Goal: Task Accomplishment & Management: Manage account settings

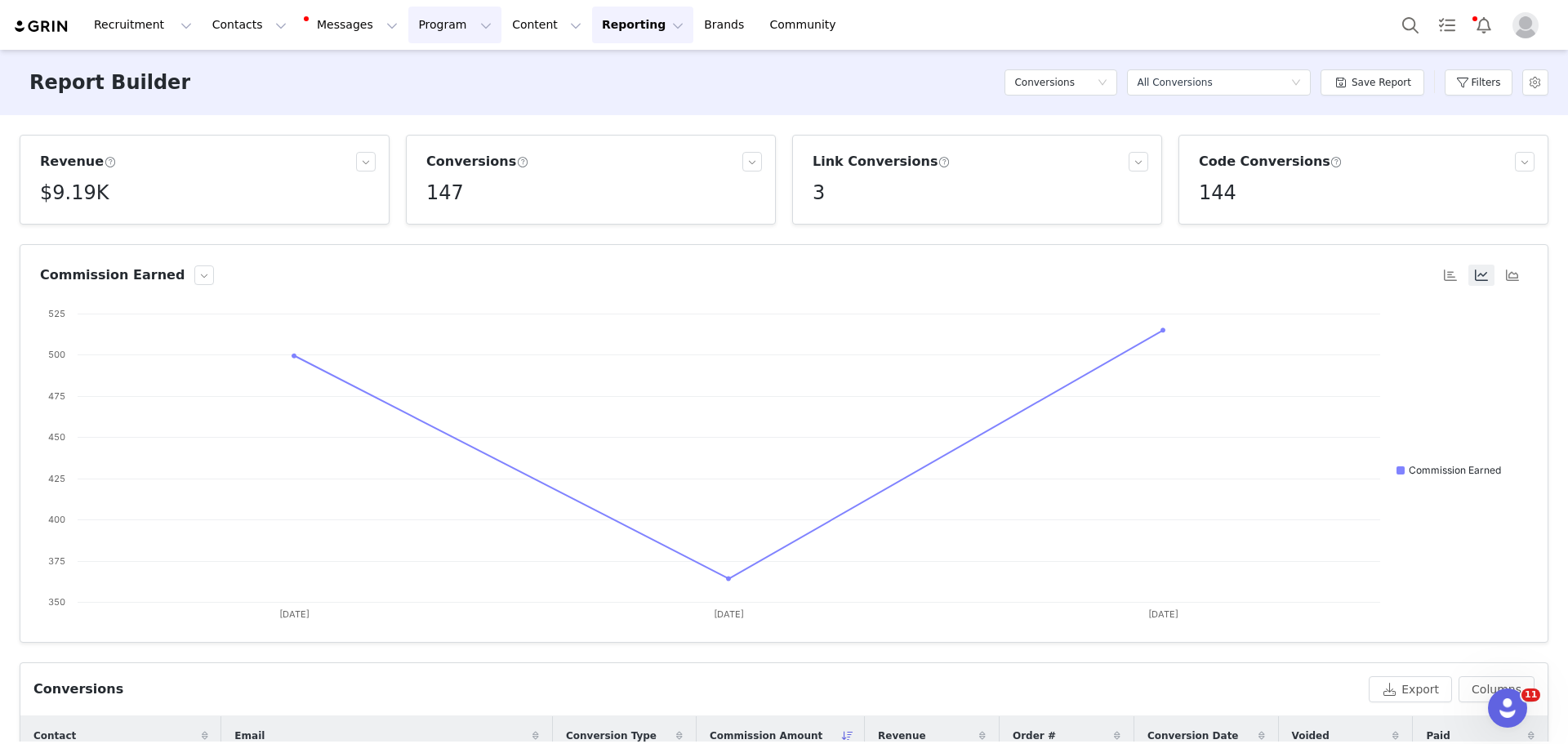
click at [408, 21] on button "Program Program" at bounding box center [455, 25] width 93 height 37
click at [400, 73] on p "Activations" at bounding box center [413, 73] width 63 height 17
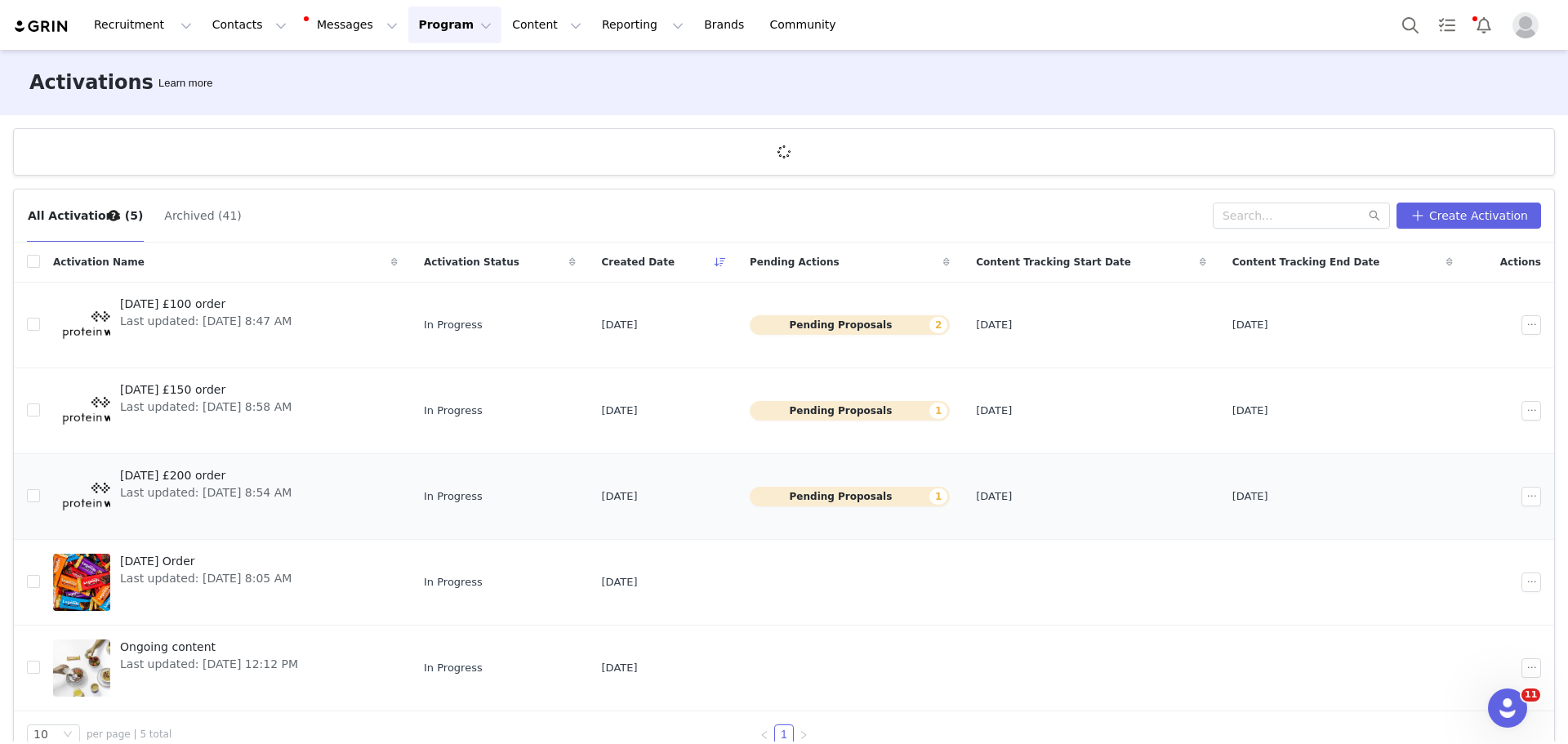
click at [880, 502] on button "Pending Proposals 1" at bounding box center [849, 497] width 200 height 20
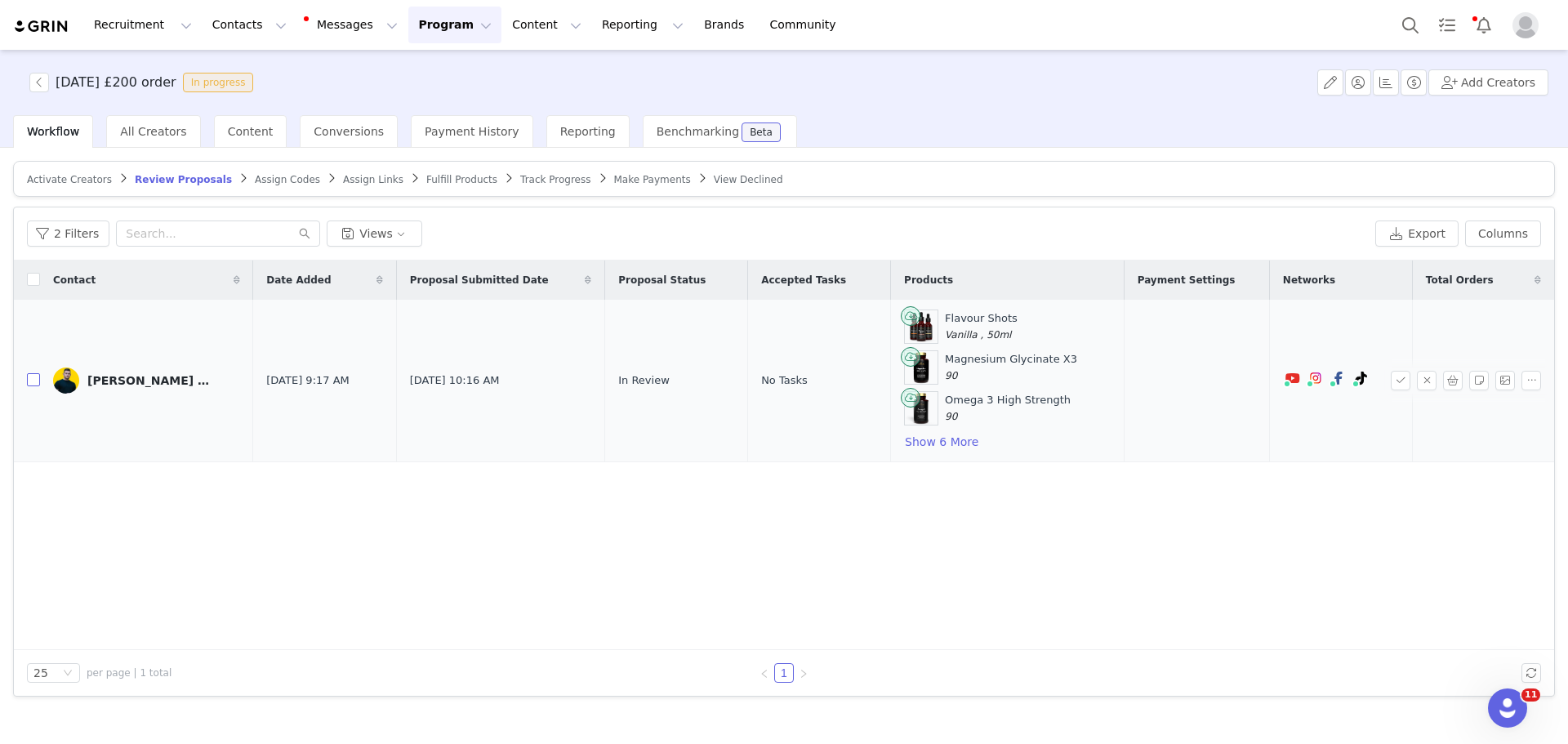
click at [31, 380] on input "checkbox" at bounding box center [33, 380] width 13 height 13
checkbox input "true"
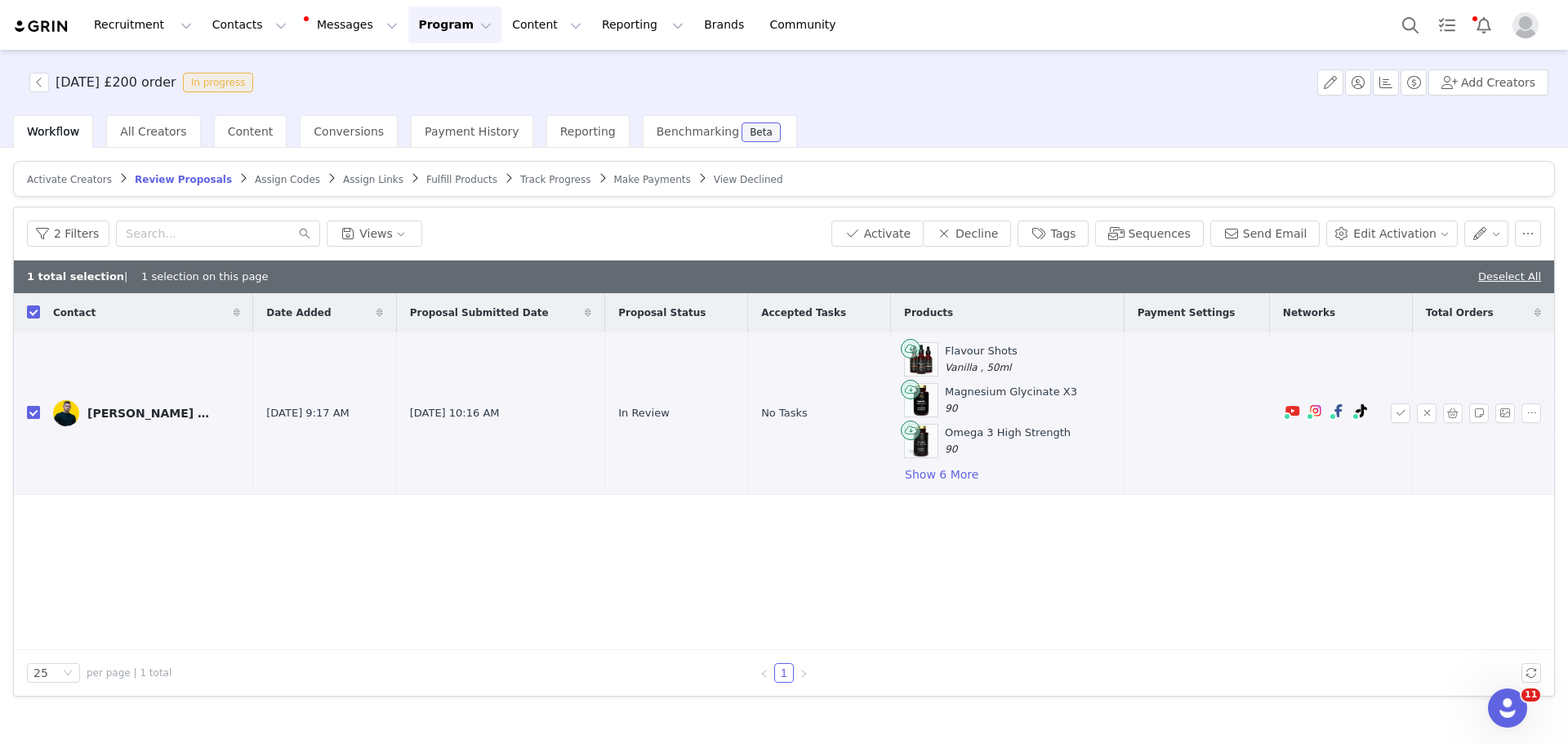
checkbox input "true"
click at [919, 236] on button "Activate" at bounding box center [878, 234] width 93 height 26
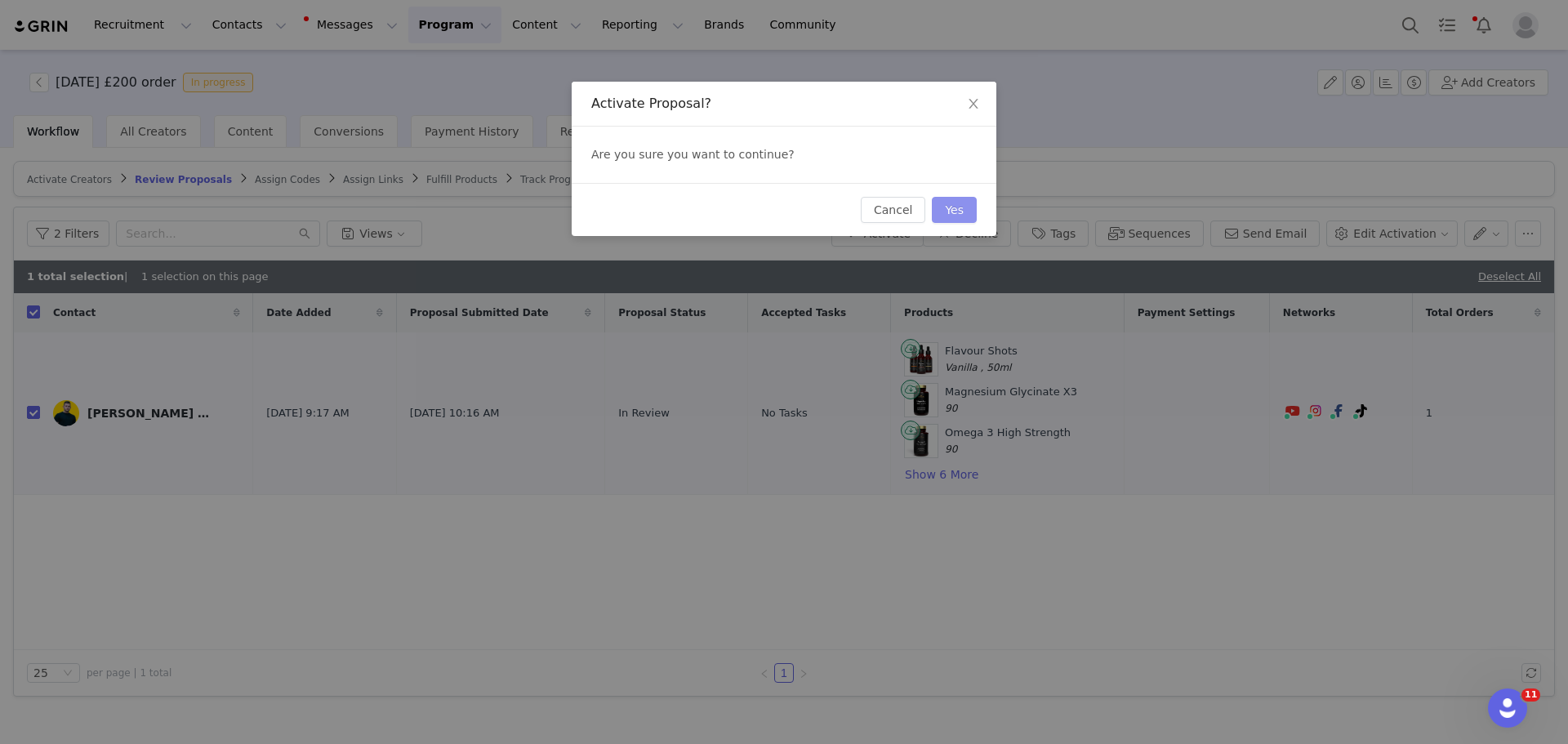
click at [955, 205] on button "Yes" at bounding box center [955, 210] width 45 height 26
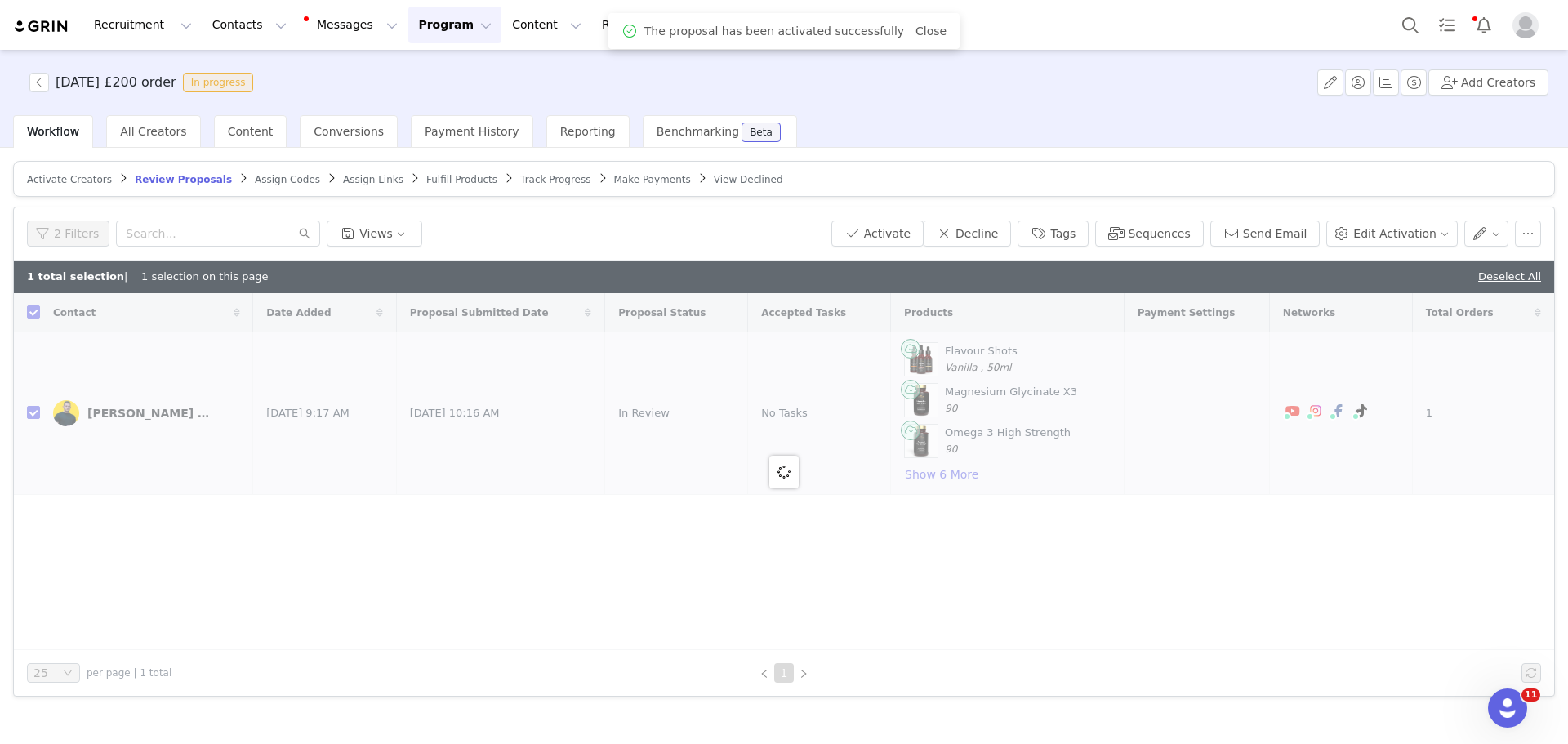
click at [426, 180] on span "Fulfill Products" at bounding box center [462, 179] width 71 height 11
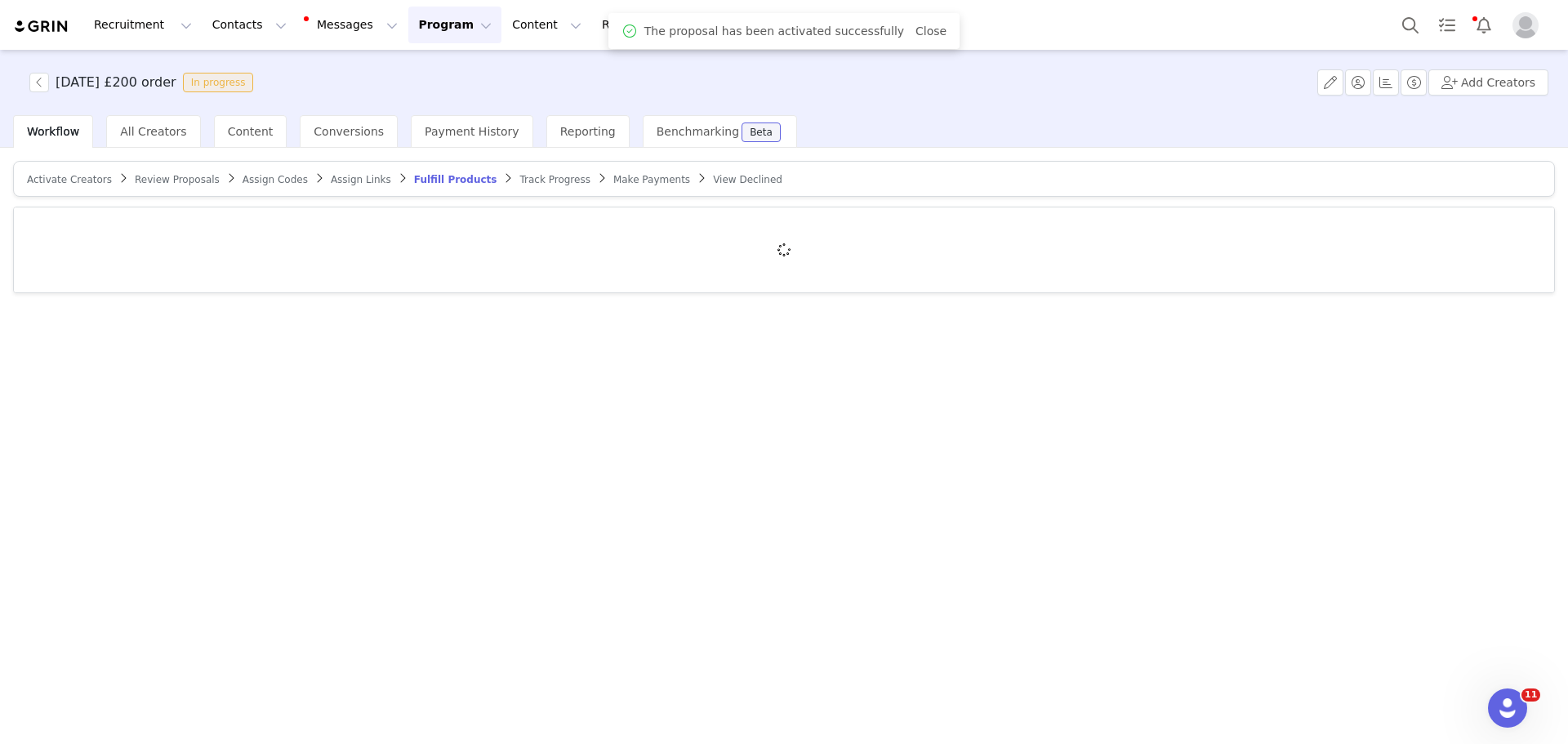
click at [419, 180] on span "Fulfill Products" at bounding box center [456, 179] width 83 height 11
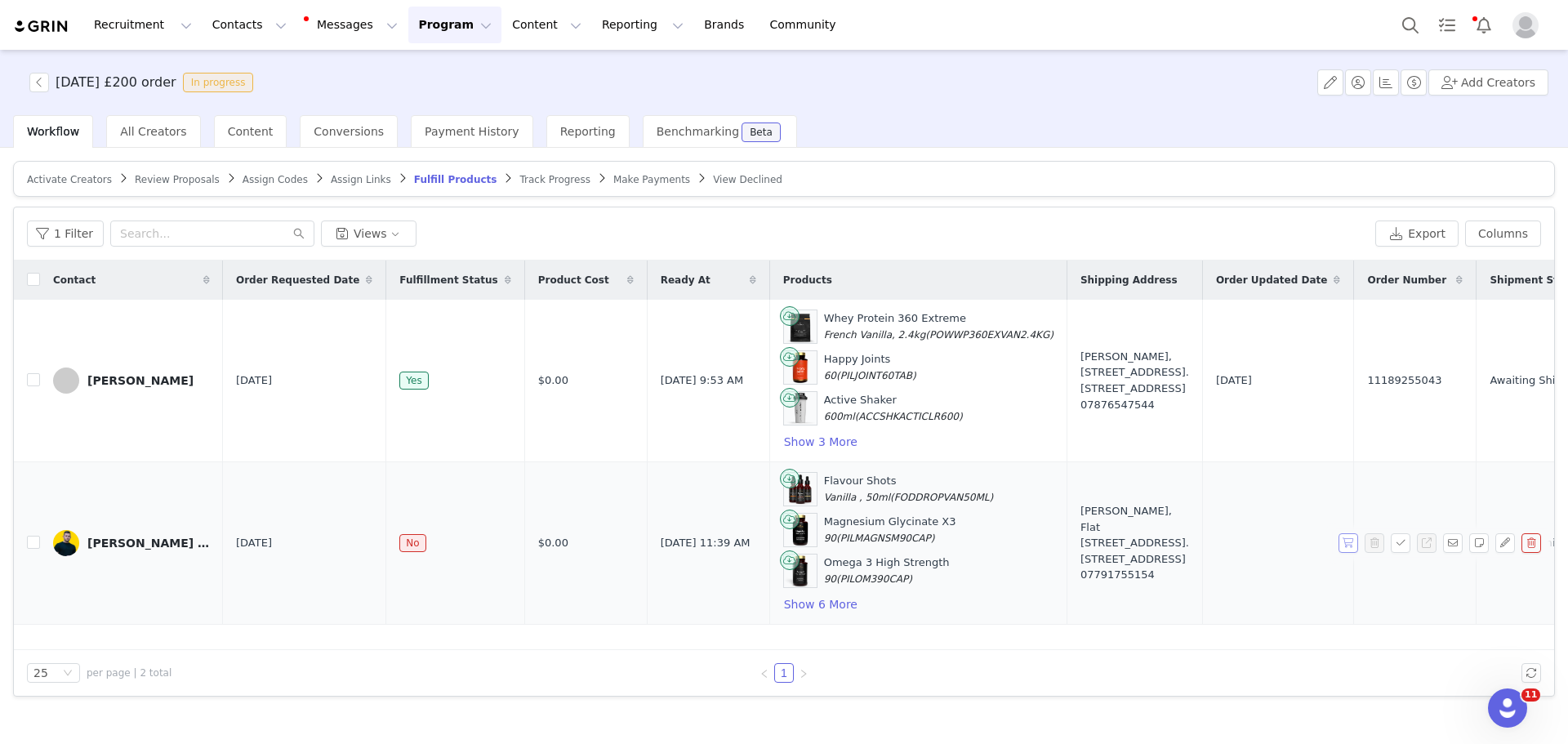
click at [1341, 541] on button "button" at bounding box center [1348, 543] width 20 height 20
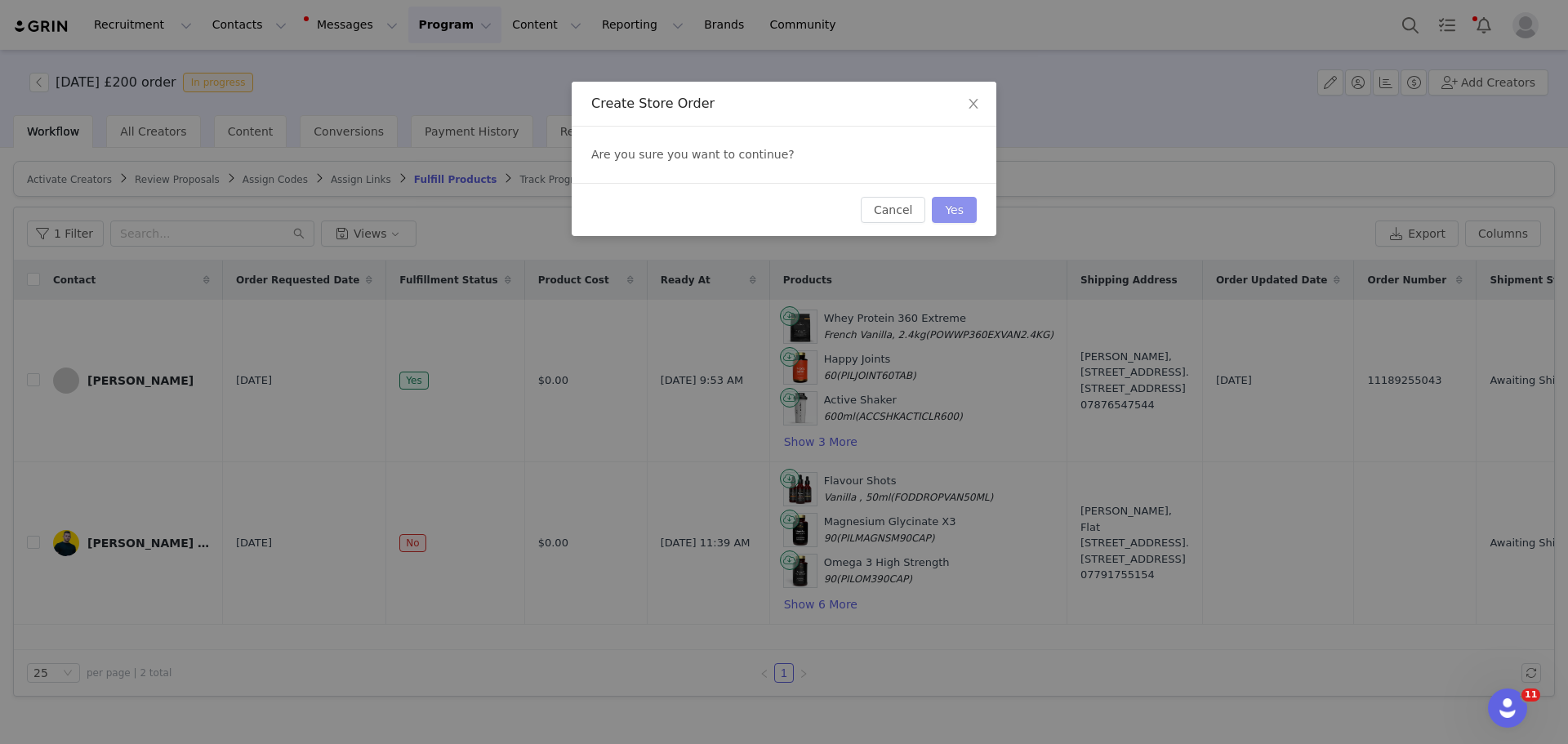
click at [957, 199] on button "Yes" at bounding box center [955, 210] width 45 height 26
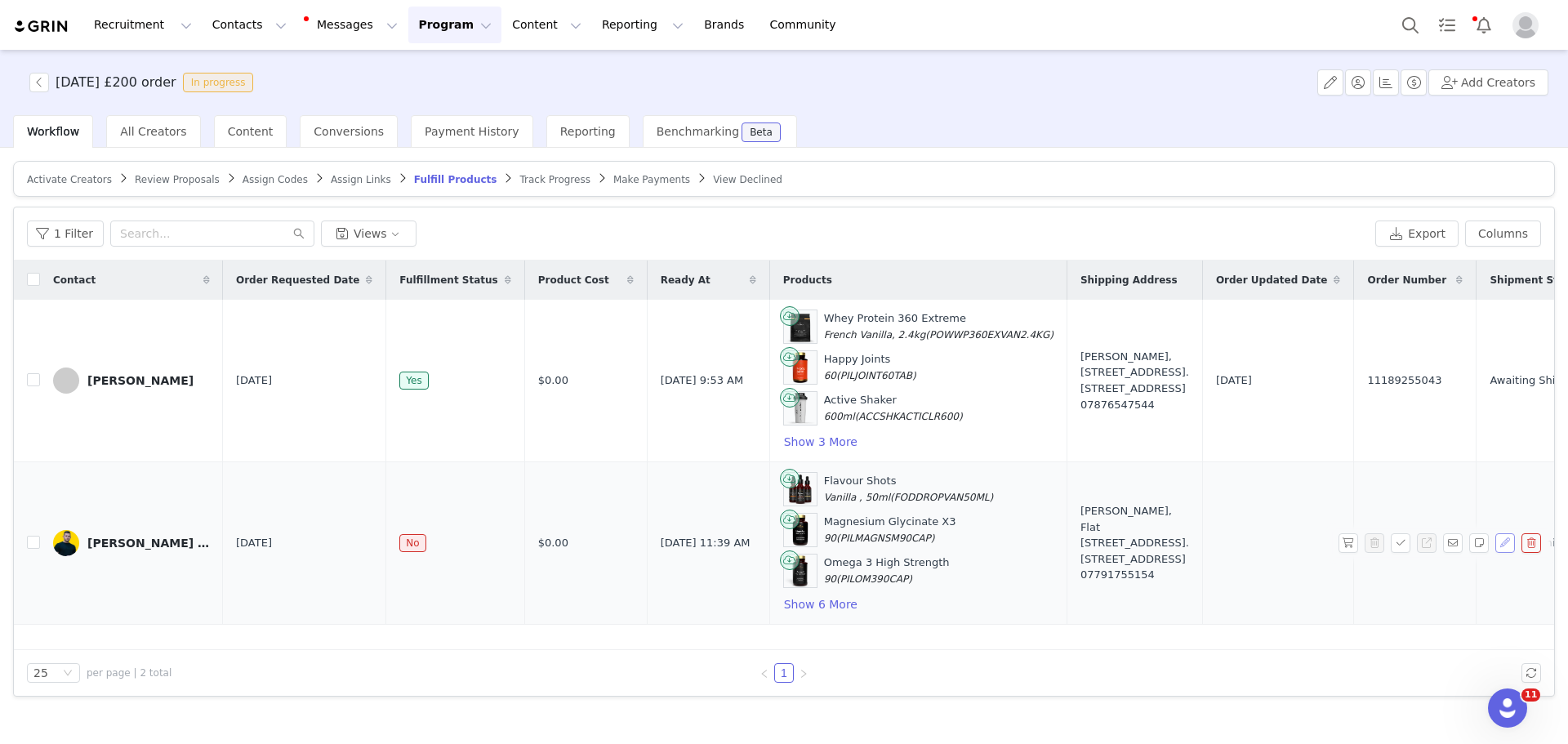
click at [1504, 540] on button "button" at bounding box center [1505, 543] width 20 height 20
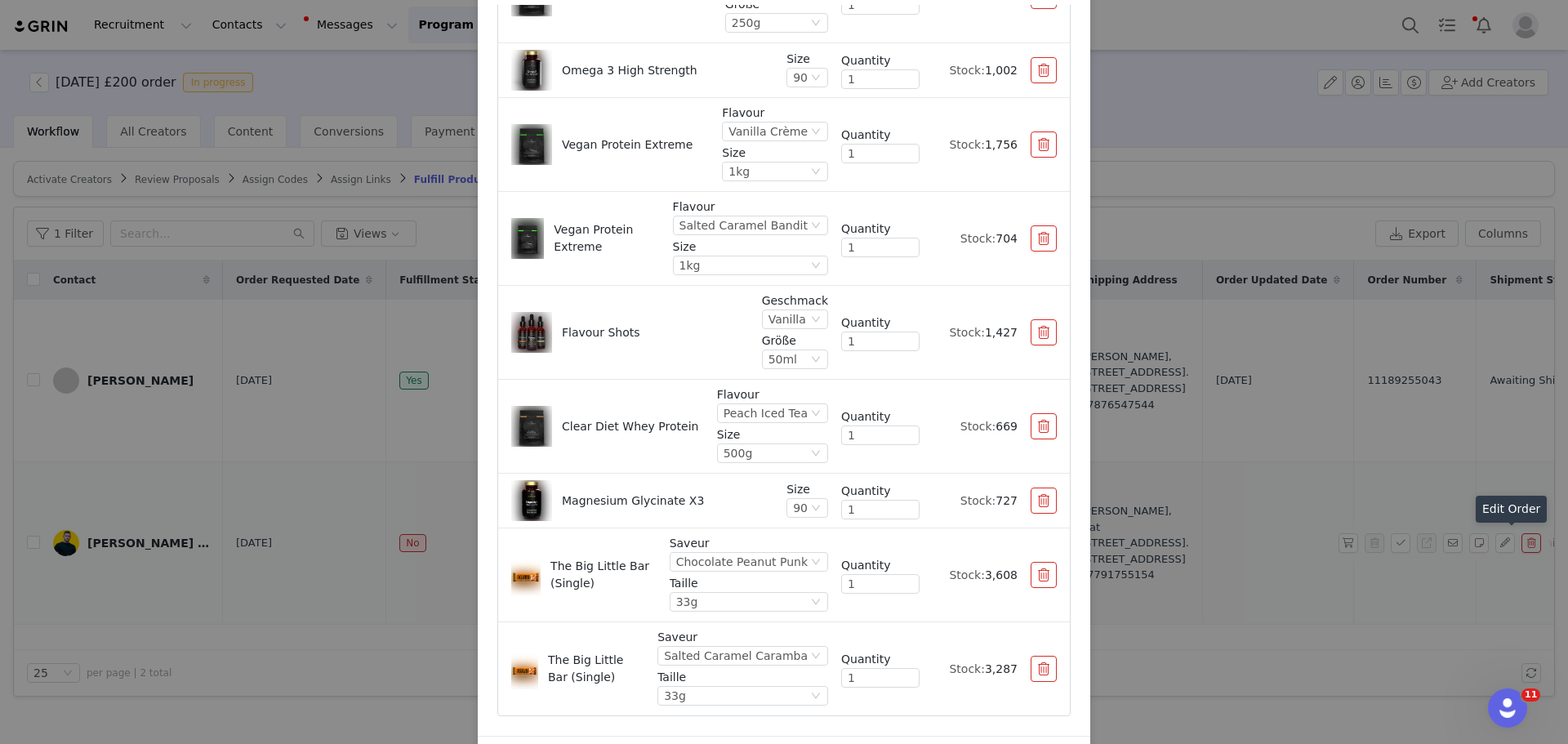
scroll to position [164, 0]
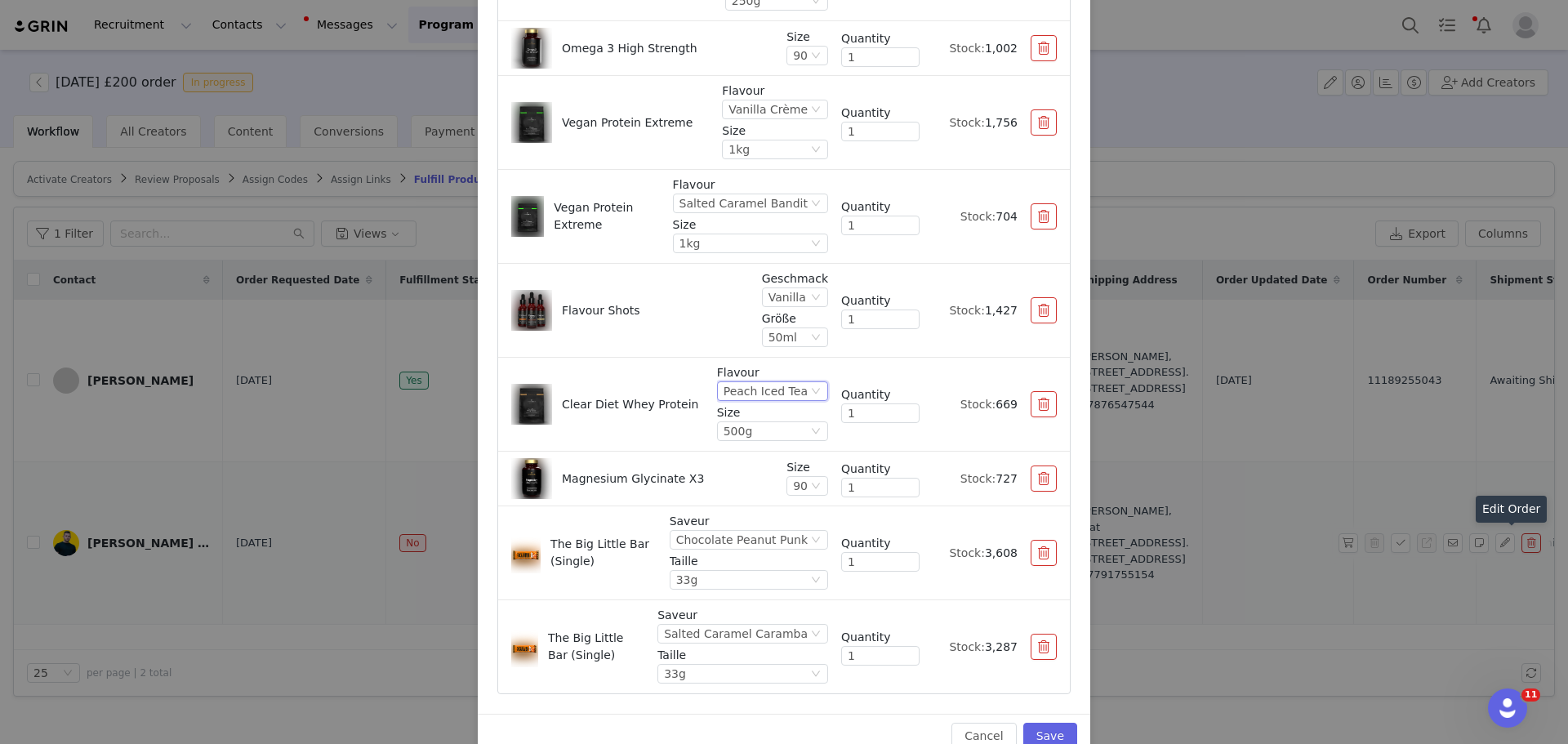
click at [785, 393] on div "Peach Iced Tea" at bounding box center [765, 391] width 84 height 18
click at [761, 448] on li "Orange & Mango" at bounding box center [760, 447] width 100 height 26
click at [1031, 408] on button "button" at bounding box center [1044, 404] width 26 height 26
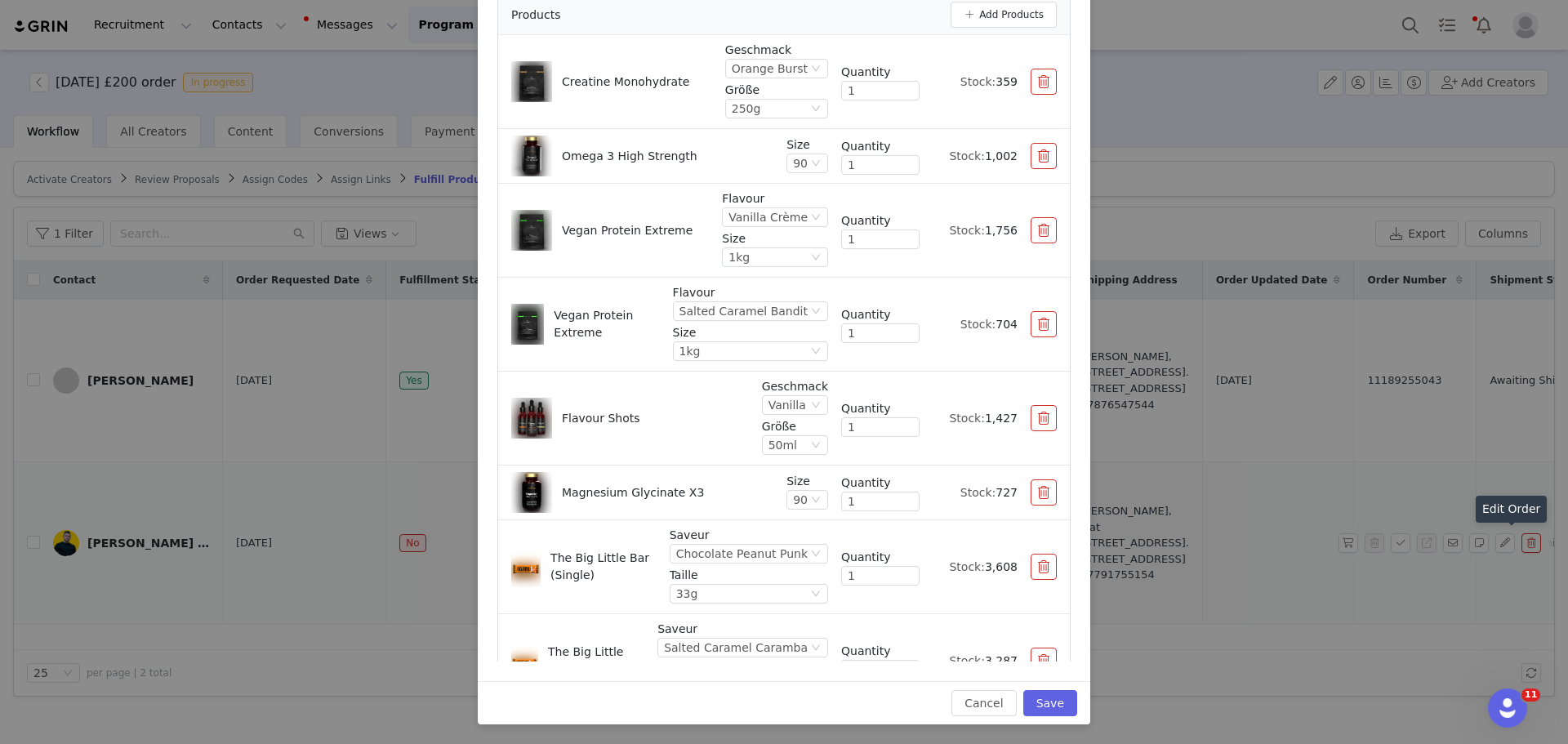
scroll to position [0, 0]
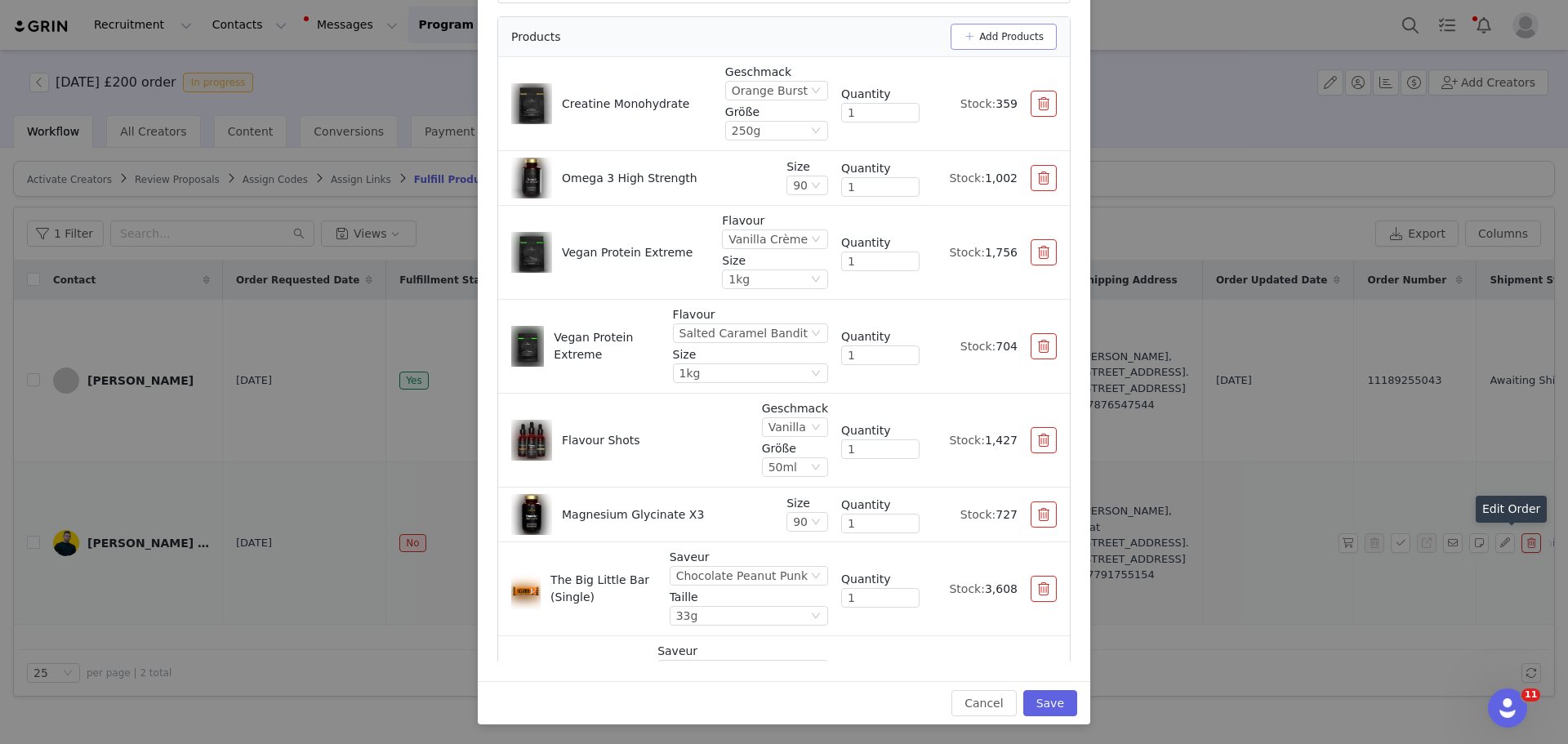
click at [975, 42] on button "Add Products" at bounding box center [1003, 36] width 106 height 26
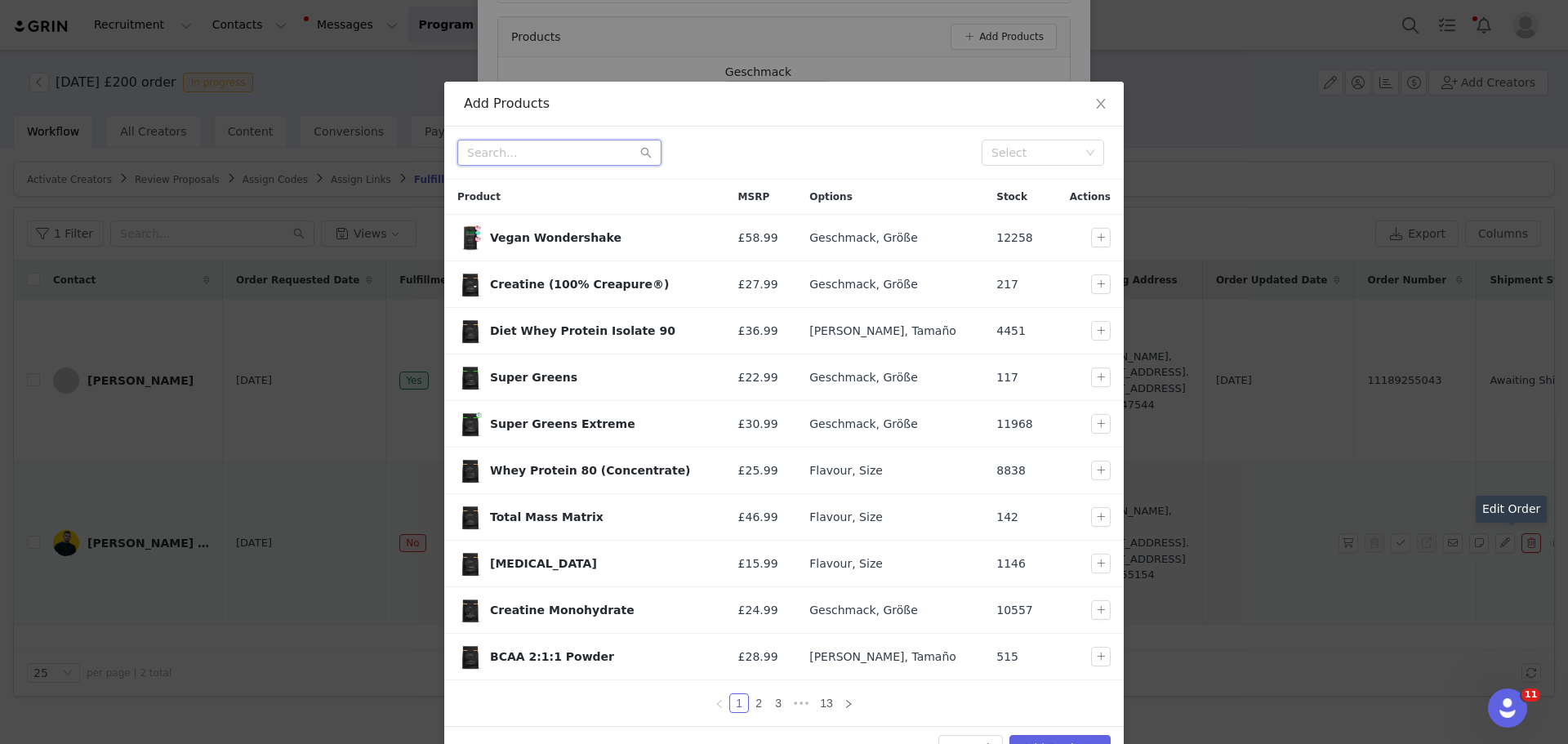
click at [592, 162] on input "text" at bounding box center [560, 153] width 204 height 26
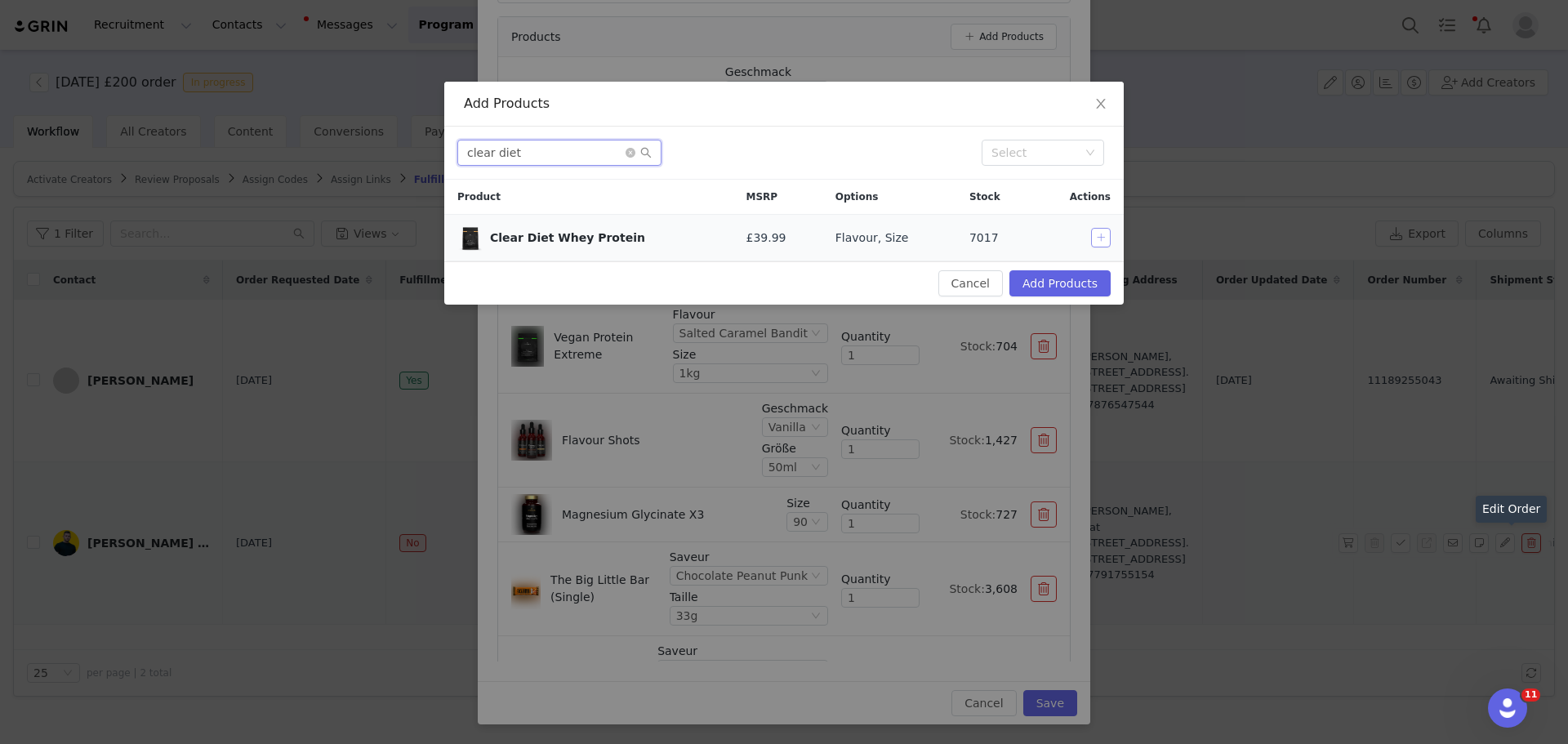
type input "clear diet"
click at [1098, 231] on button "button" at bounding box center [1101, 238] width 20 height 20
click at [1081, 290] on button "Add Products" at bounding box center [1059, 284] width 101 height 26
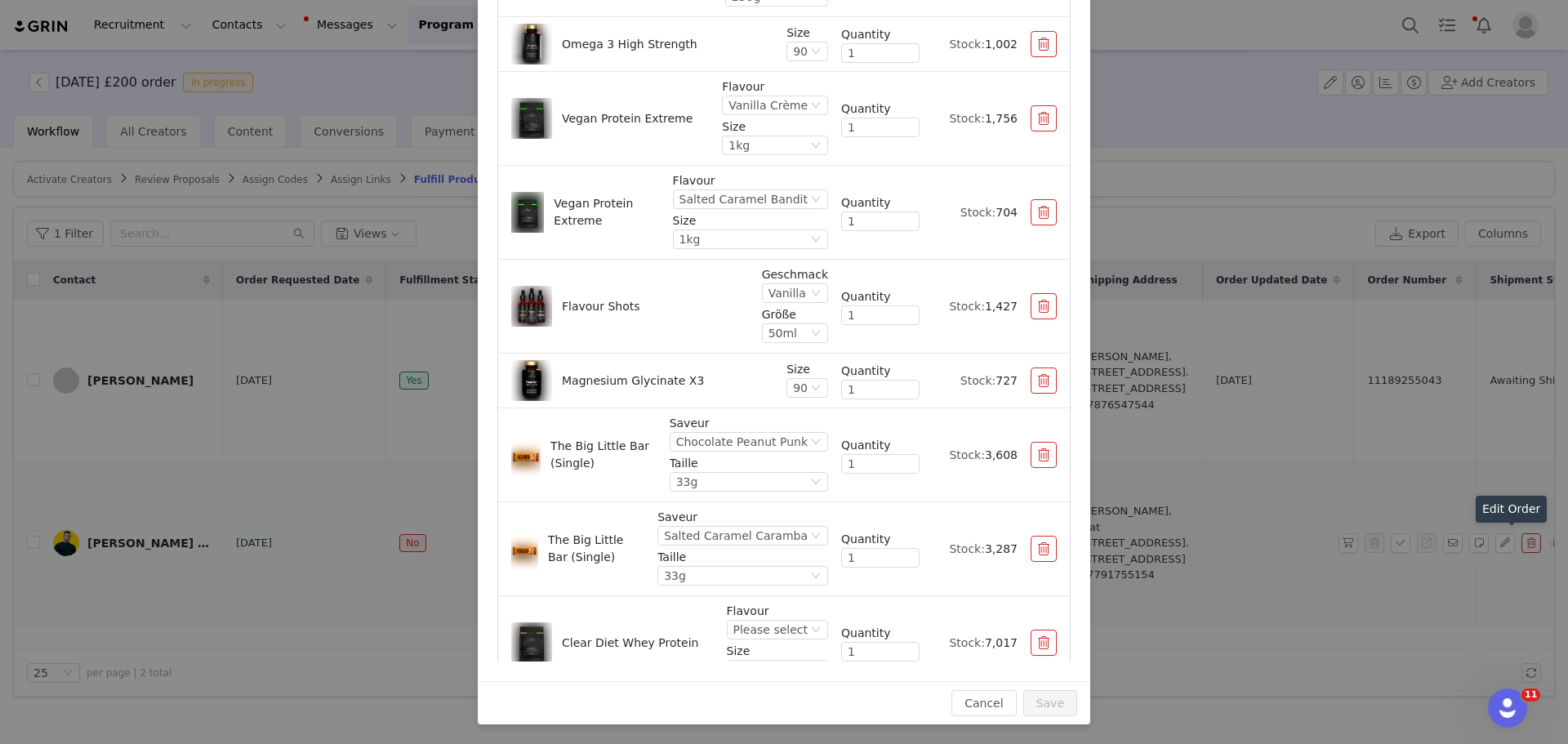
scroll to position [163, 0]
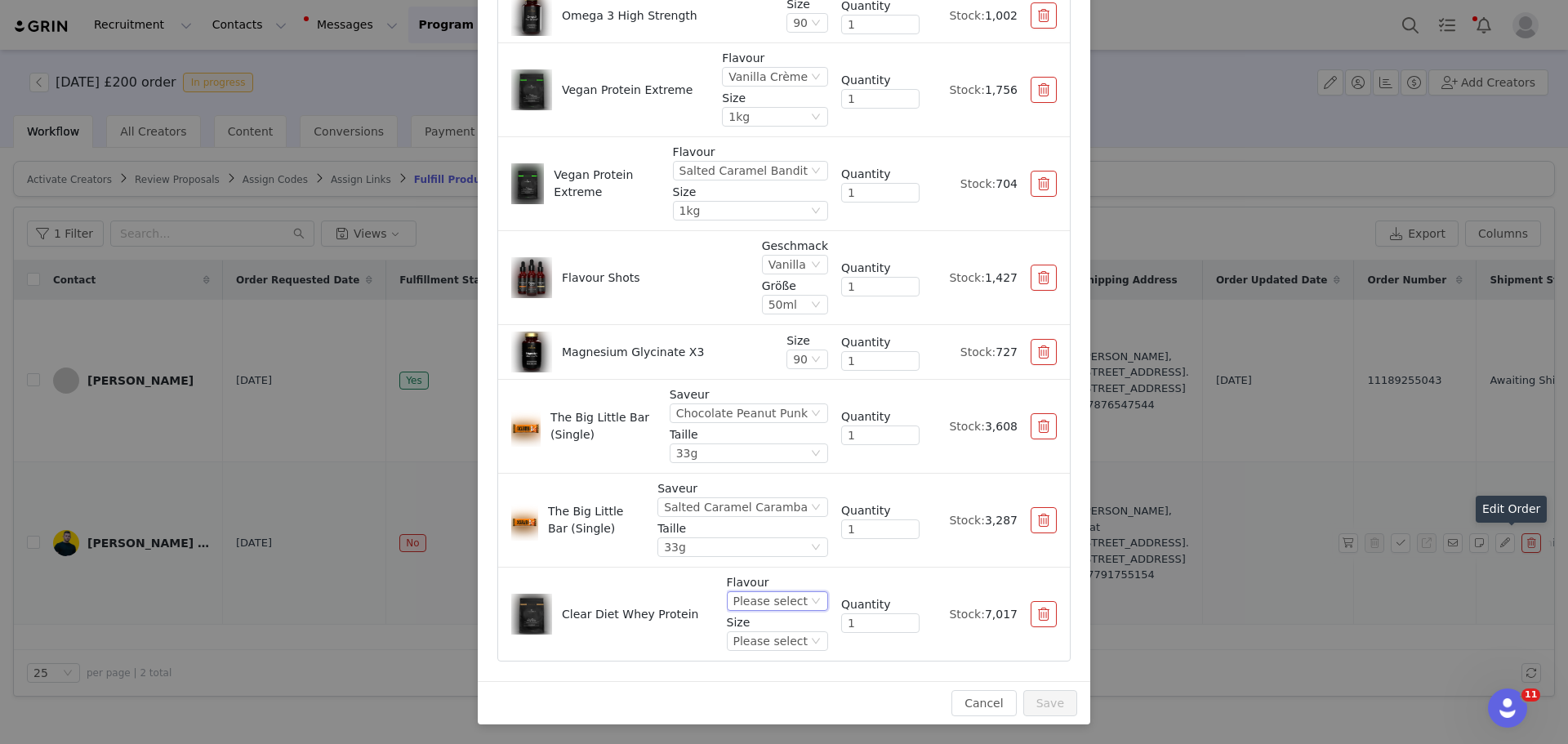
click at [760, 596] on div "Please select" at bounding box center [771, 601] width 74 height 18
click at [754, 446] on li "Orange & Mango" at bounding box center [765, 441] width 91 height 26
click at [766, 641] on div "Please select" at bounding box center [759, 641] width 97 height 18
click at [737, 692] on li "500g" at bounding box center [752, 697] width 116 height 26
click at [1040, 705] on button "Save" at bounding box center [1050, 703] width 54 height 26
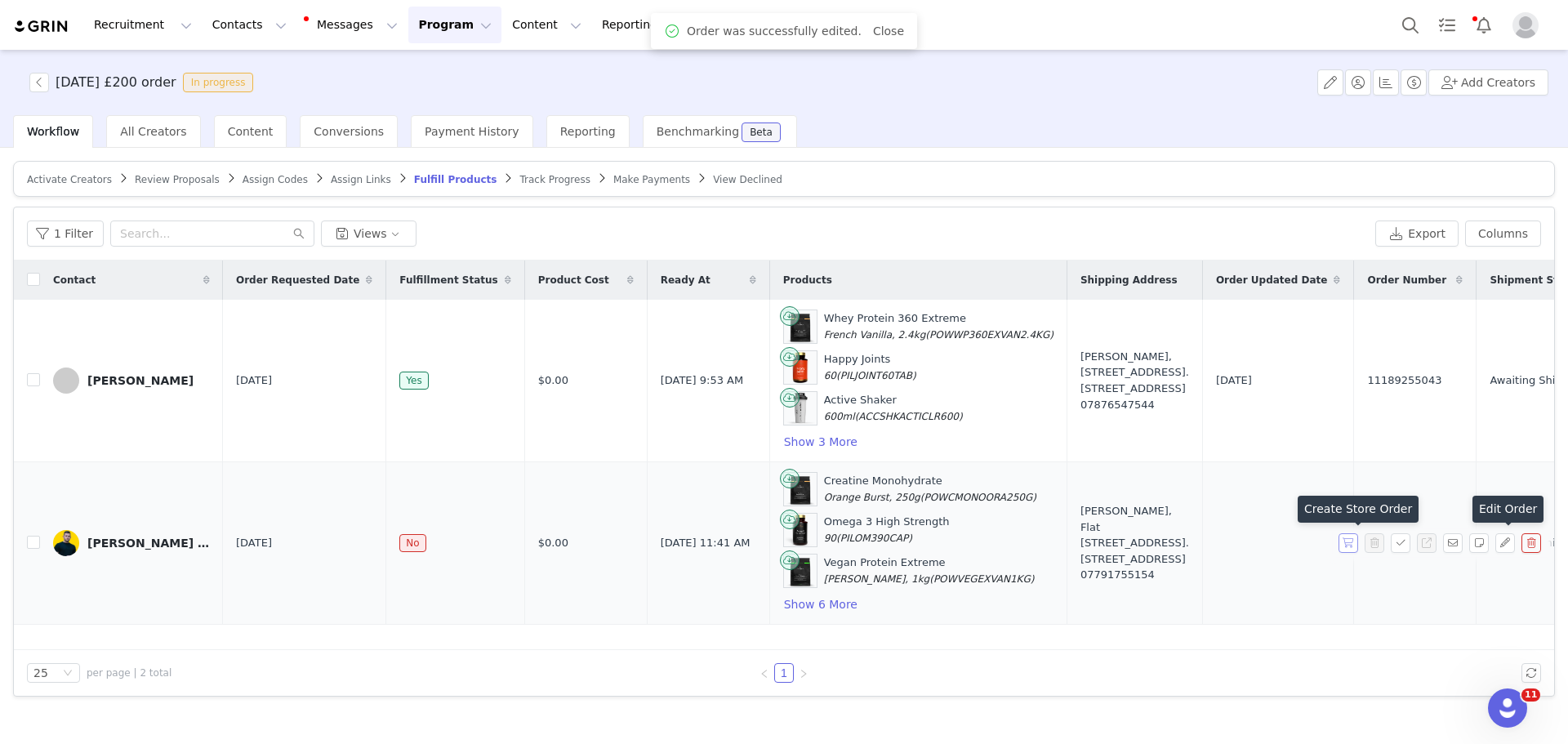
click at [1347, 546] on button "button" at bounding box center [1348, 543] width 20 height 20
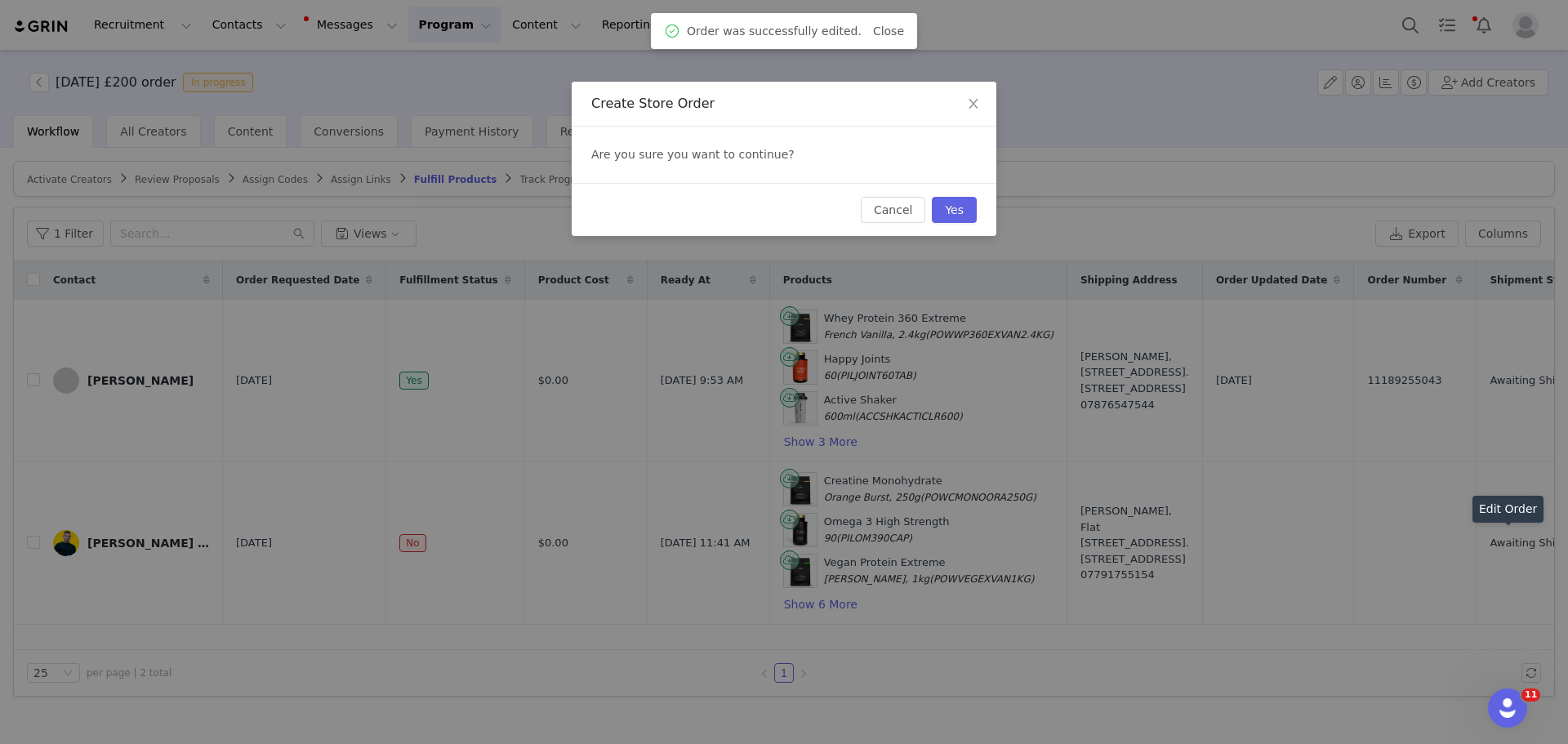
click at [945, 196] on div "Cancel Yes" at bounding box center [784, 209] width 425 height 53
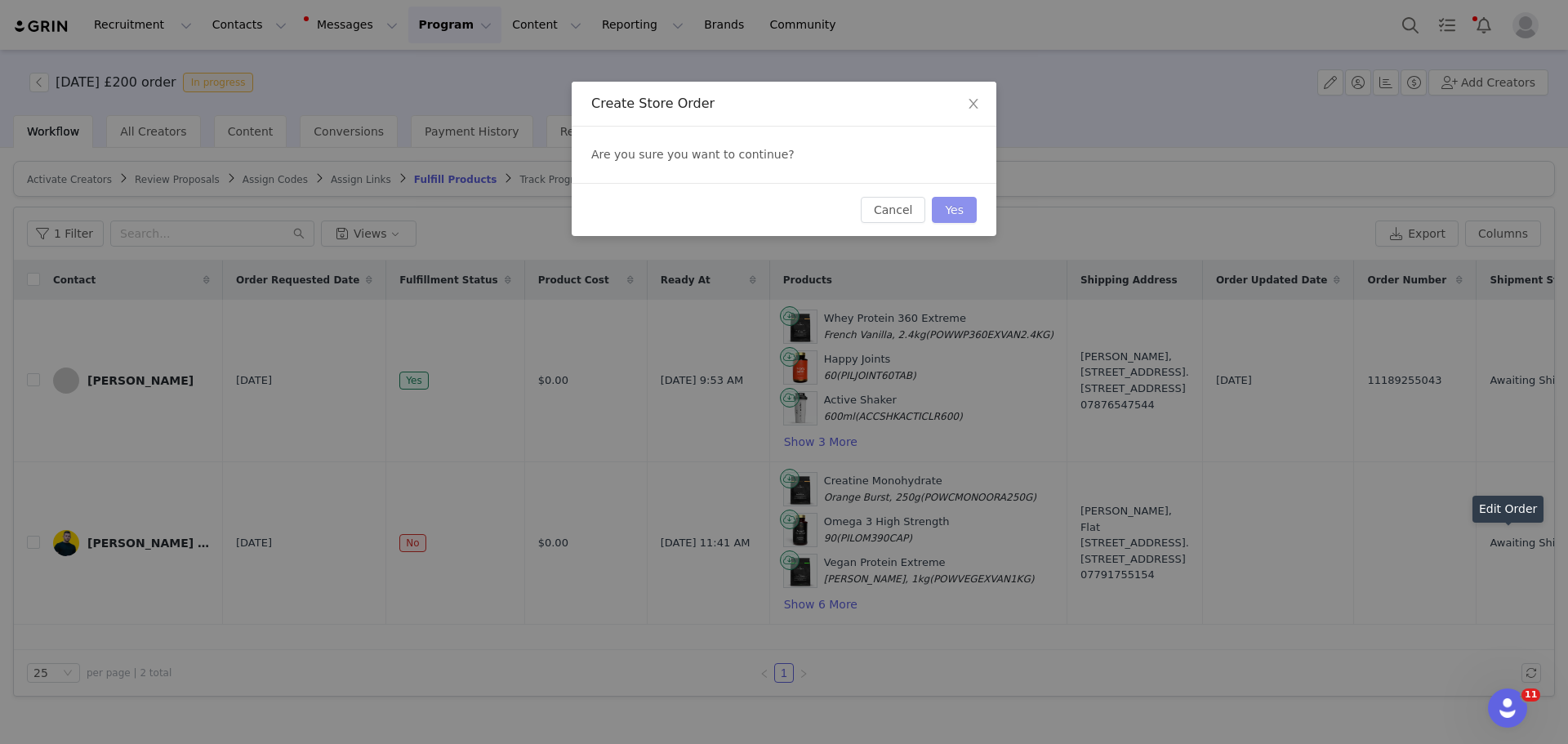
click at [945, 206] on button "Yes" at bounding box center [955, 210] width 45 height 26
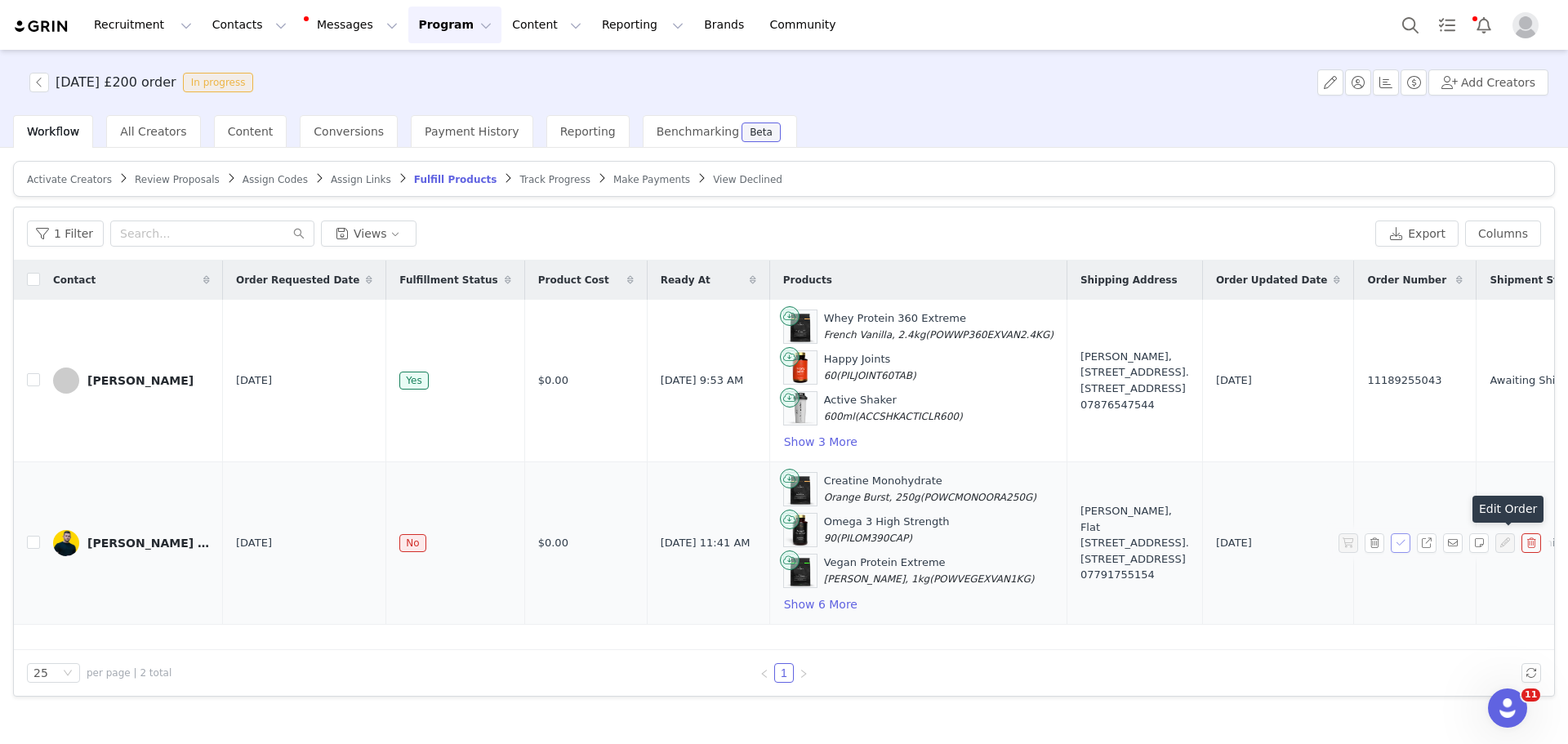
click at [1405, 539] on button "button" at bounding box center [1401, 543] width 20 height 20
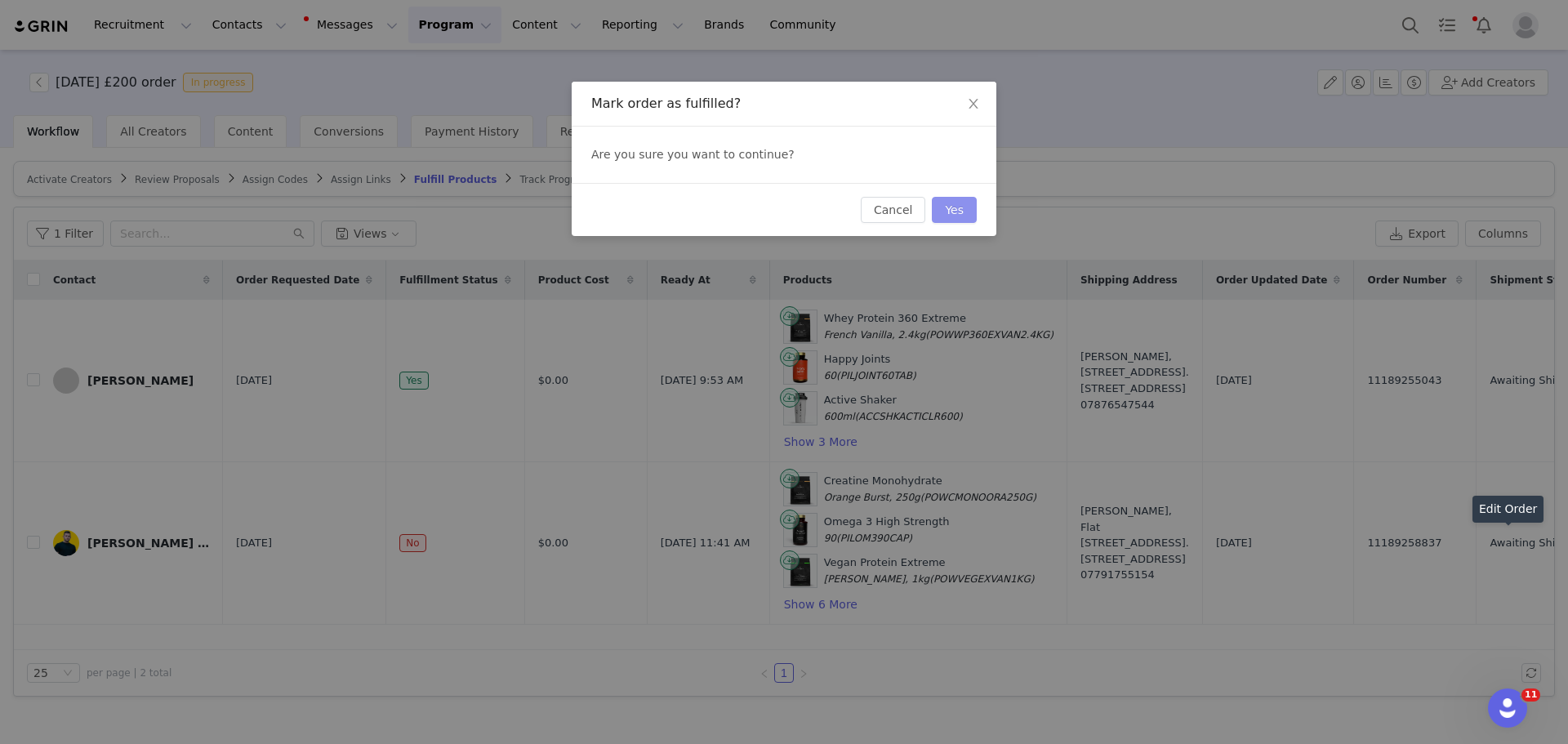
click at [956, 218] on button "Yes" at bounding box center [955, 210] width 45 height 26
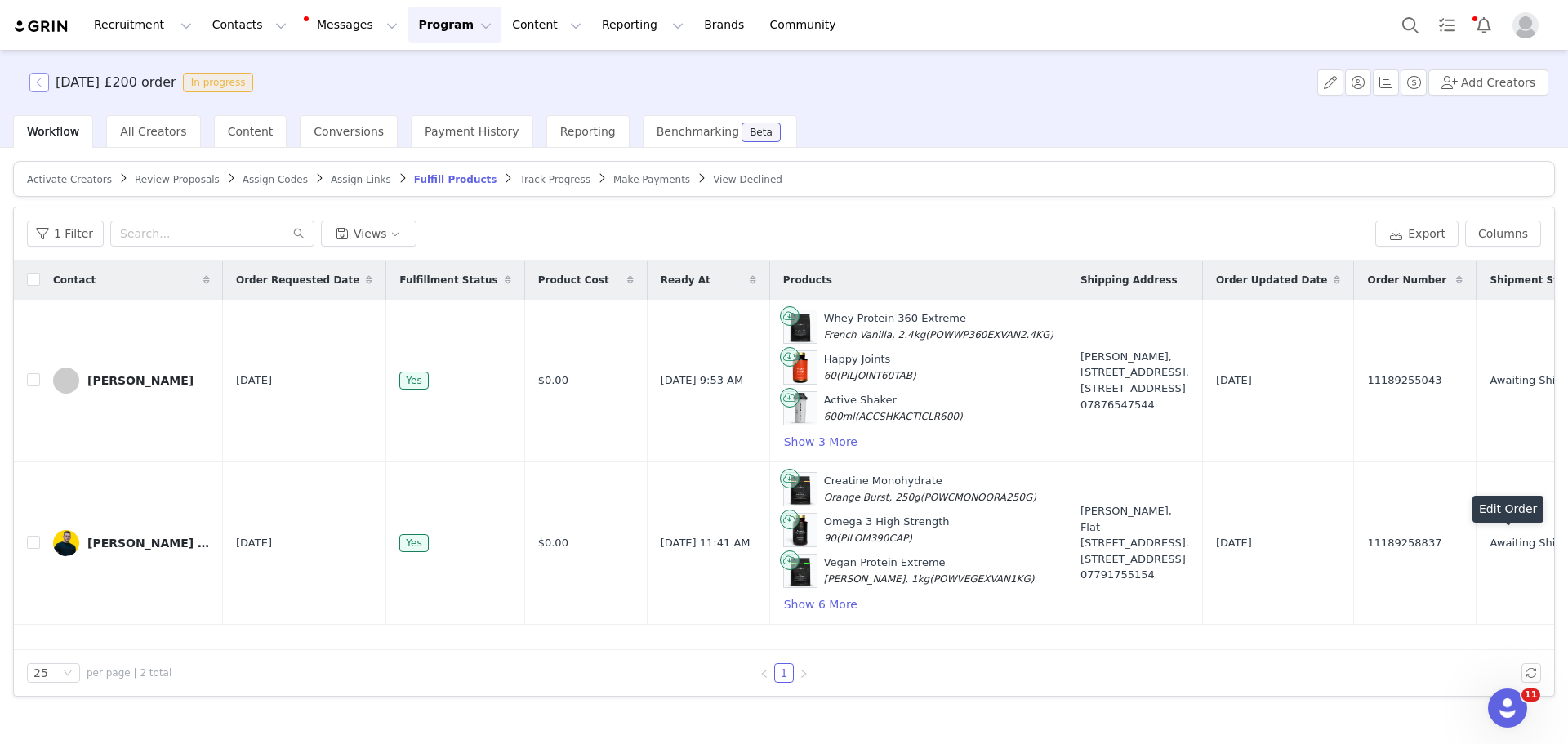
click at [48, 78] on button "button" at bounding box center [39, 82] width 20 height 20
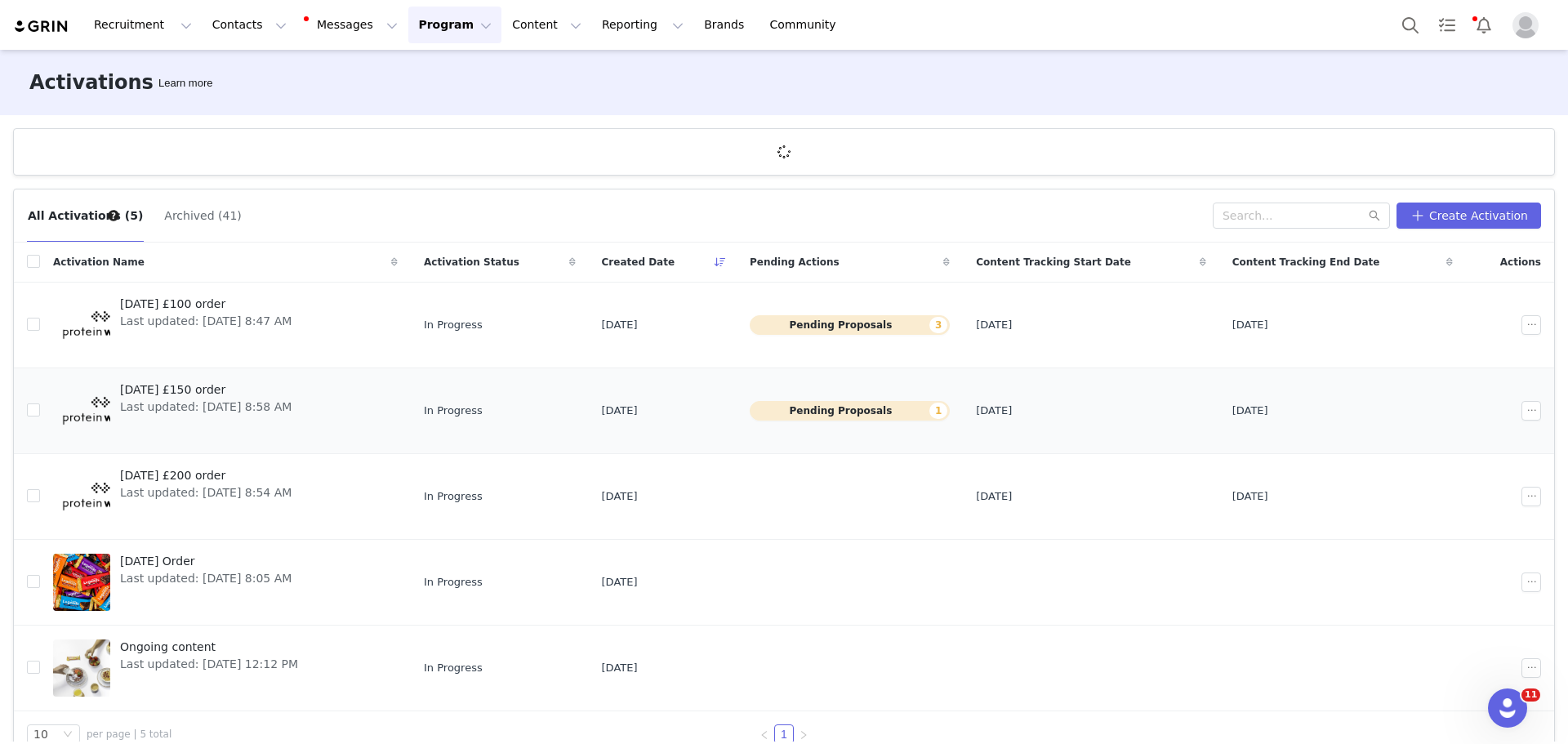
click at [804, 410] on button "Pending Proposals 1" at bounding box center [849, 411] width 200 height 20
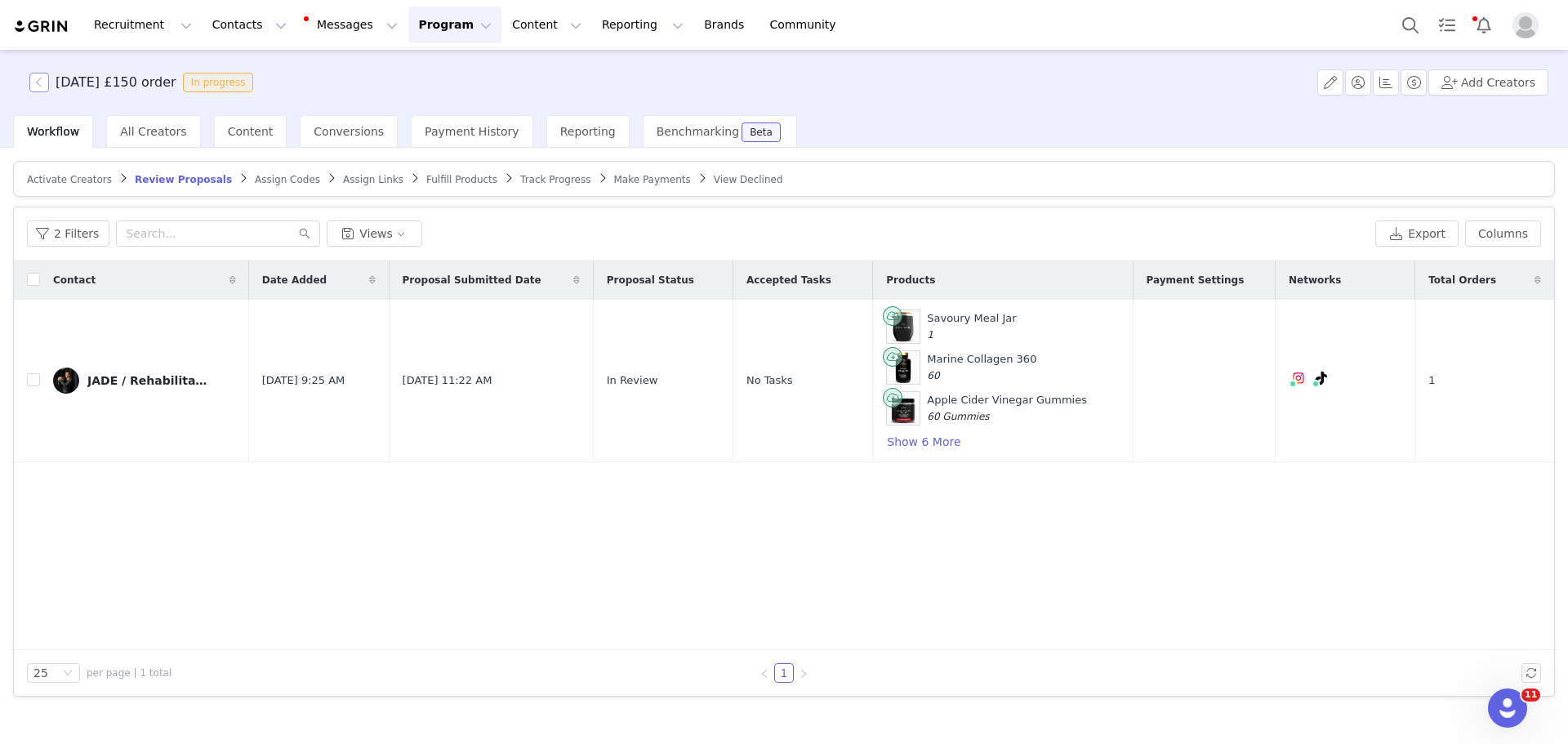
click at [43, 77] on button "button" at bounding box center [39, 82] width 20 height 20
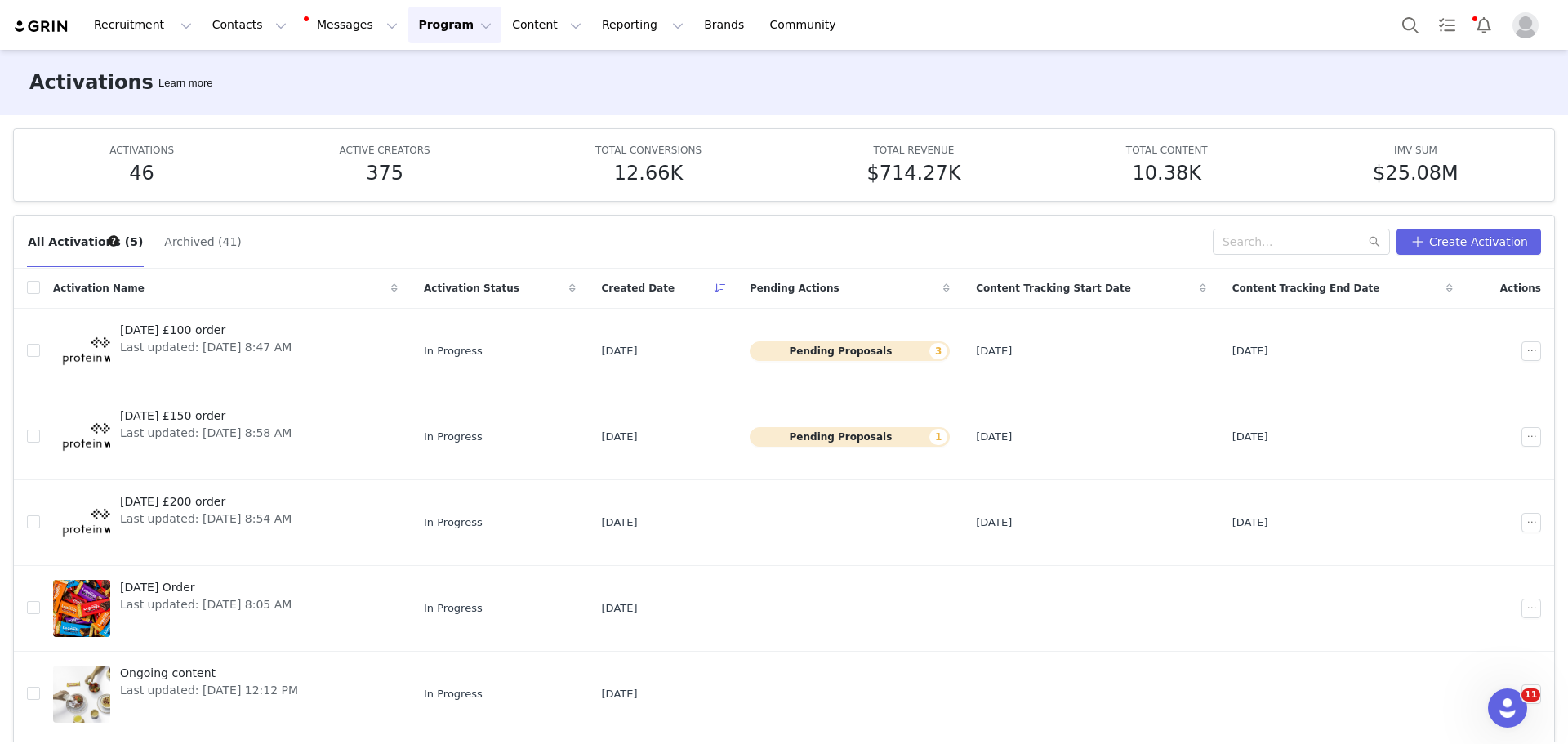
click at [182, 243] on button "Archived (41)" at bounding box center [202, 241] width 79 height 26
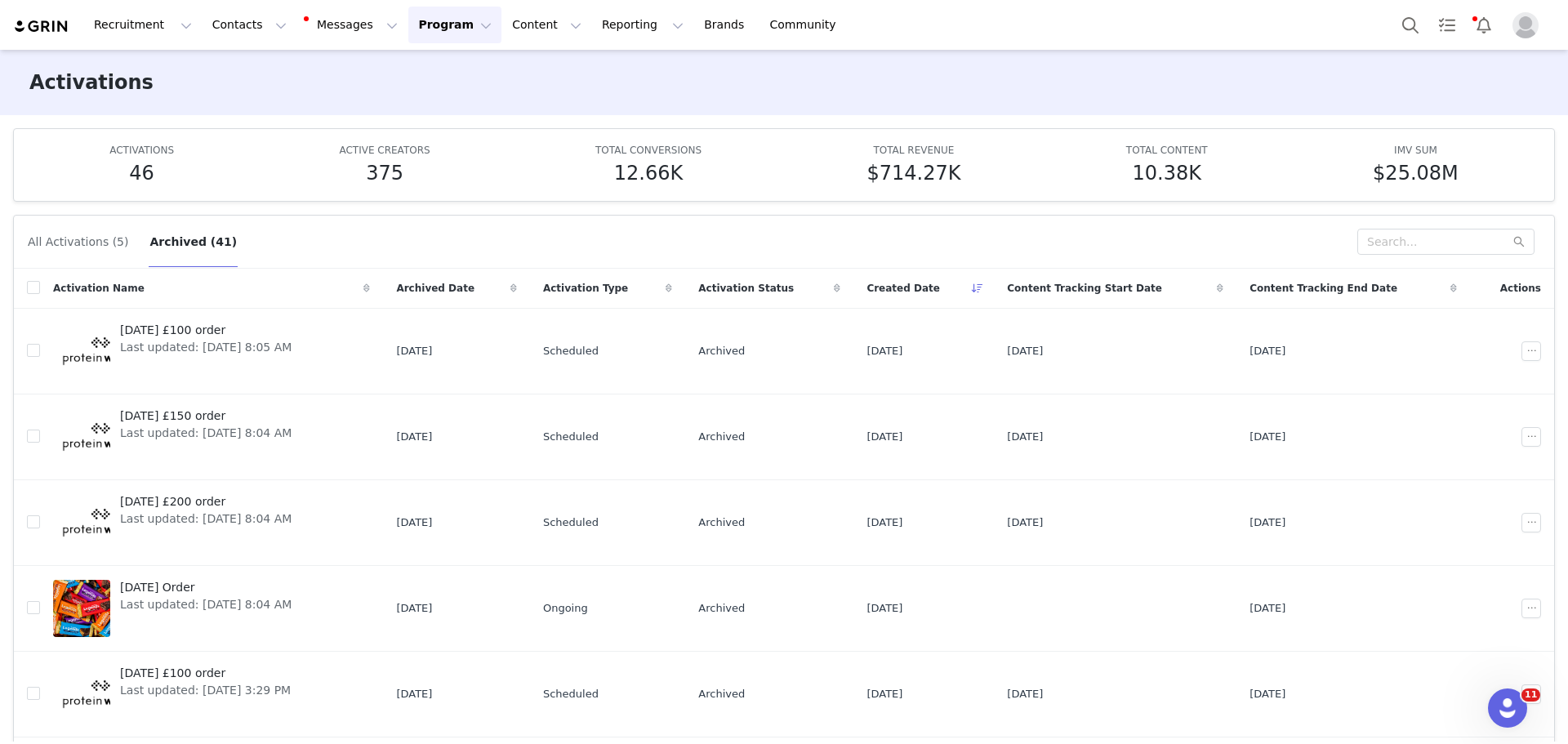
click at [88, 238] on button "All Activations (5)" at bounding box center [78, 241] width 102 height 26
